Goal: Task Accomplishment & Management: Manage account settings

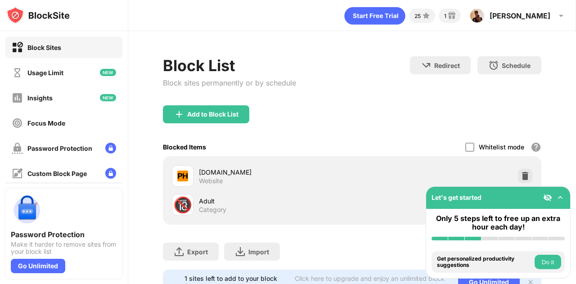
scroll to position [42, 0]
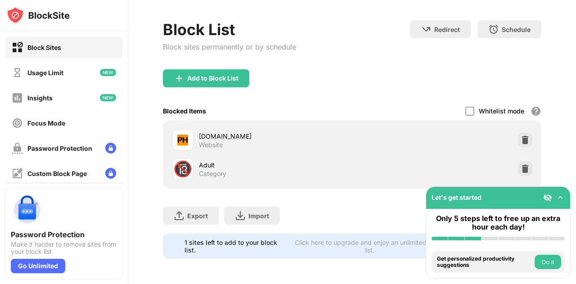
click at [561, 195] on img at bounding box center [560, 197] width 9 height 9
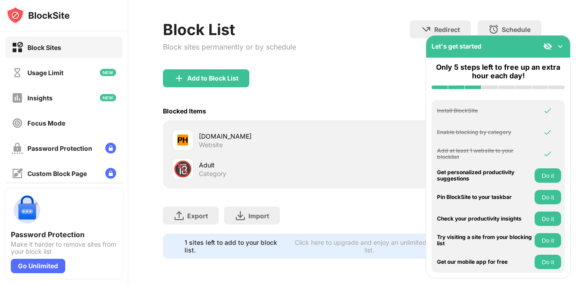
click at [395, 51] on div "Block List Block sites permanently or by schedule Redirect Choose a site to be …" at bounding box center [352, 44] width 379 height 49
click at [562, 49] on img at bounding box center [560, 46] width 9 height 9
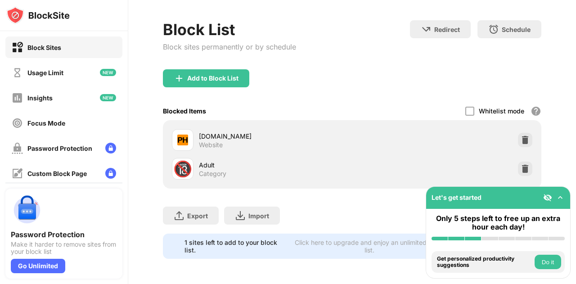
click at [543, 258] on button "Do it" at bounding box center [548, 262] width 27 height 14
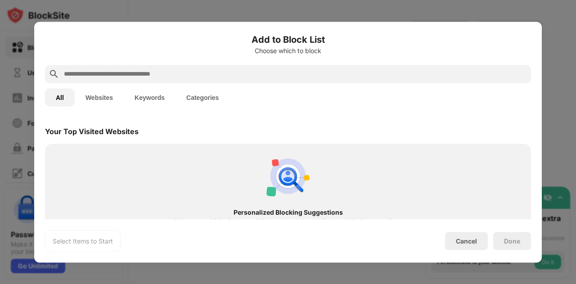
scroll to position [313, 0]
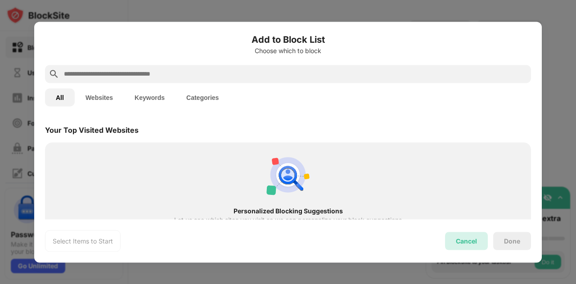
click at [465, 241] on div "Cancel" at bounding box center [466, 241] width 21 height 8
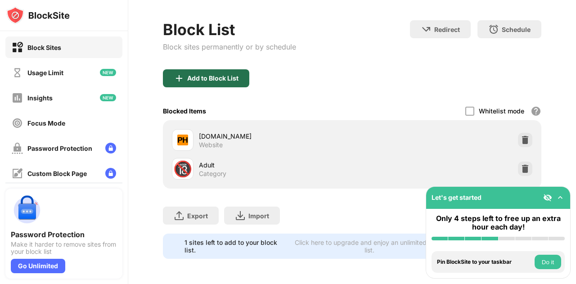
click at [206, 75] on div "Add to Block List" at bounding box center [212, 78] width 51 height 7
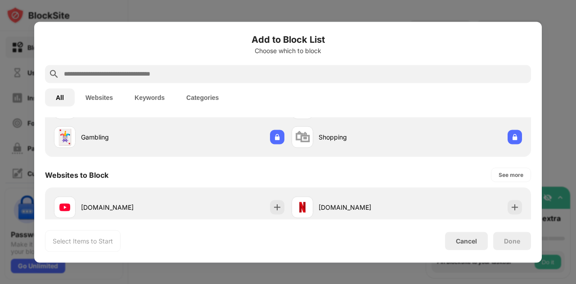
scroll to position [105, 0]
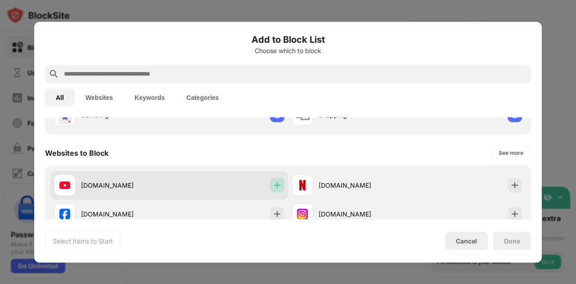
click at [273, 186] on img at bounding box center [277, 185] width 9 height 9
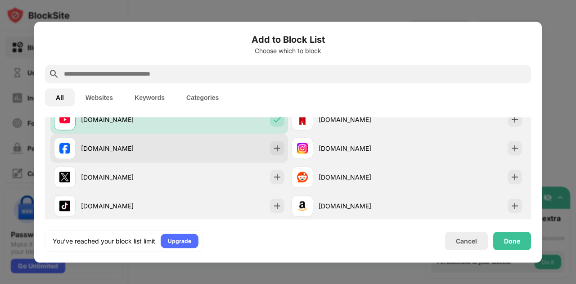
scroll to position [171, 0]
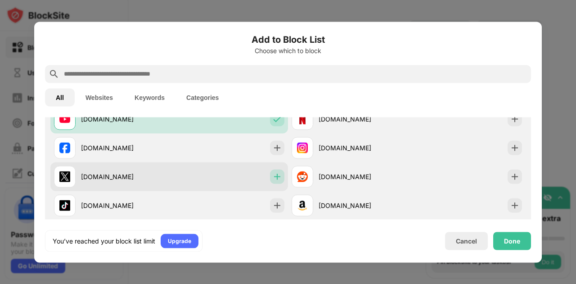
click at [280, 174] on div at bounding box center [277, 176] width 14 height 14
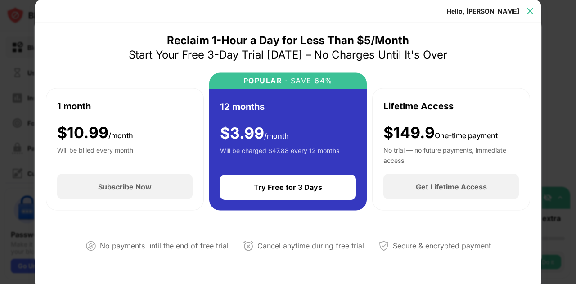
click at [527, 5] on div at bounding box center [530, 11] width 14 height 14
